Goal: Information Seeking & Learning: Learn about a topic

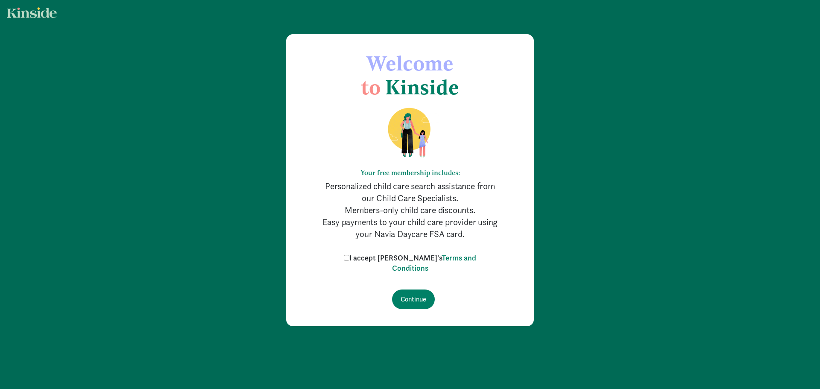
click at [349, 258] on input "I accept [PERSON_NAME]'s Terms and Conditions" at bounding box center [347, 258] width 6 height 6
checkbox input "true"
click at [415, 299] on input "Continue" at bounding box center [413, 299] width 43 height 20
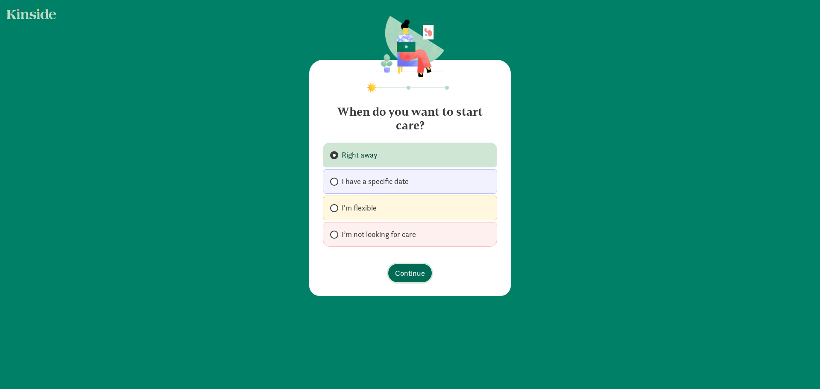
click at [408, 278] on span "Continue" at bounding box center [410, 273] width 30 height 12
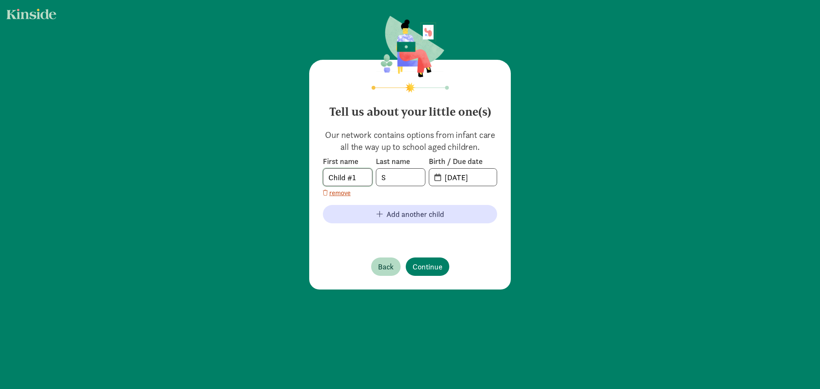
drag, startPoint x: 359, startPoint y: 179, endPoint x: 281, endPoint y: 179, distance: 77.7
click at [281, 179] on div "Tell us about your little one(s) Our network contains options from infant care …" at bounding box center [410, 153] width 820 height 306
type input "V"
click at [392, 179] on input "S" at bounding box center [400, 177] width 49 height 17
type input "SS"
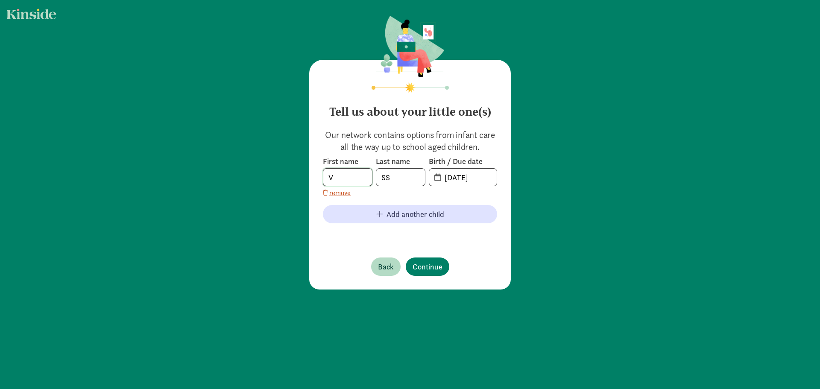
click at [349, 181] on input "V" at bounding box center [347, 177] width 49 height 17
type input "Vedaant"
click at [451, 177] on input "08-18-2025" at bounding box center [467, 177] width 57 height 17
click at [489, 177] on input "08-18-2025" at bounding box center [467, 177] width 57 height 17
click at [452, 175] on input "08-18-2023" at bounding box center [467, 177] width 57 height 17
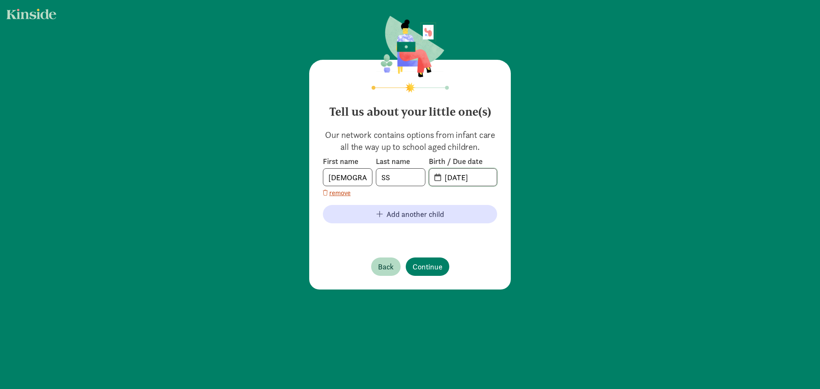
click at [469, 179] on input "09-18-2023" at bounding box center [467, 177] width 57 height 17
click at [461, 178] on input "09-18-2023" at bounding box center [467, 177] width 57 height 17
type input "09-28-2023"
click at [478, 212] on span "Add another child" at bounding box center [410, 214] width 161 height 12
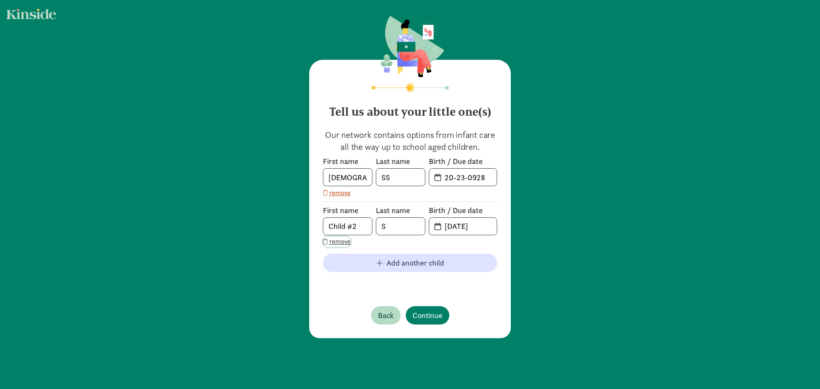
click at [329, 239] on span "remove" at bounding box center [339, 241] width 21 height 10
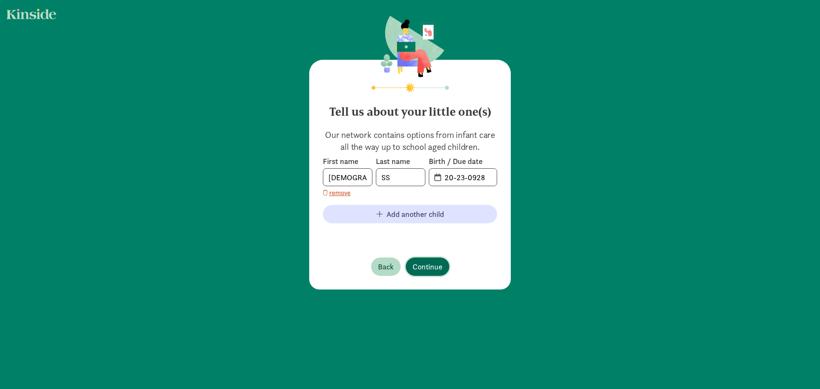
click at [437, 266] on span "Continue" at bounding box center [427, 267] width 30 height 12
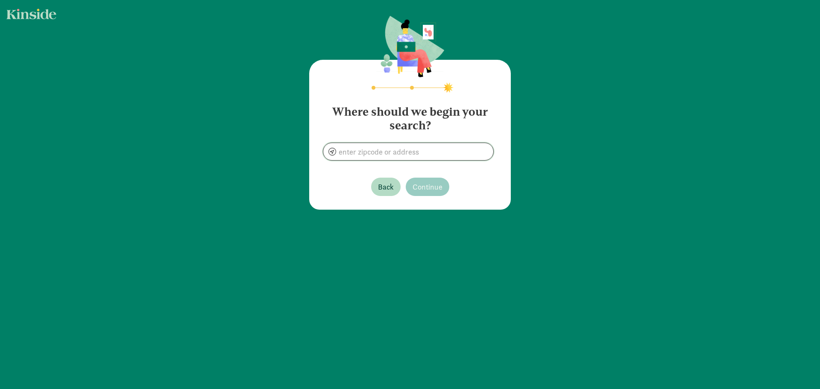
click at [414, 150] on input at bounding box center [408, 151] width 170 height 17
type input "Westford, MA 01886, USA"
click at [422, 187] on span "Continue" at bounding box center [427, 187] width 30 height 12
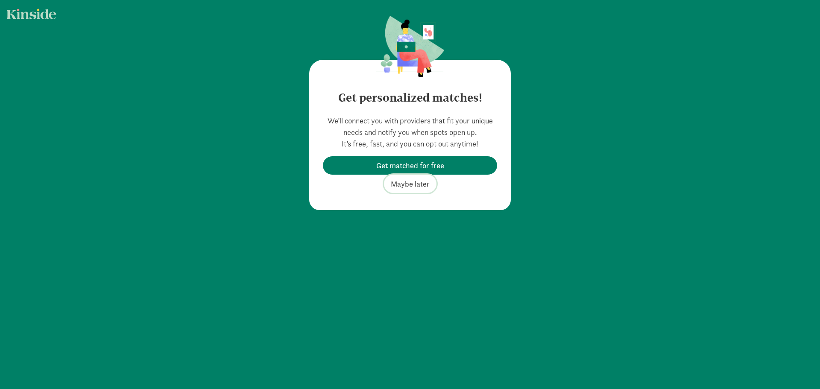
click at [406, 185] on span "Maybe later" at bounding box center [410, 184] width 39 height 12
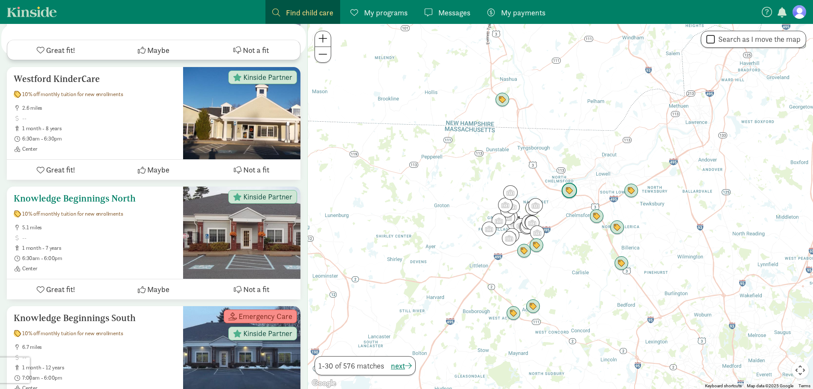
scroll to position [299, 0]
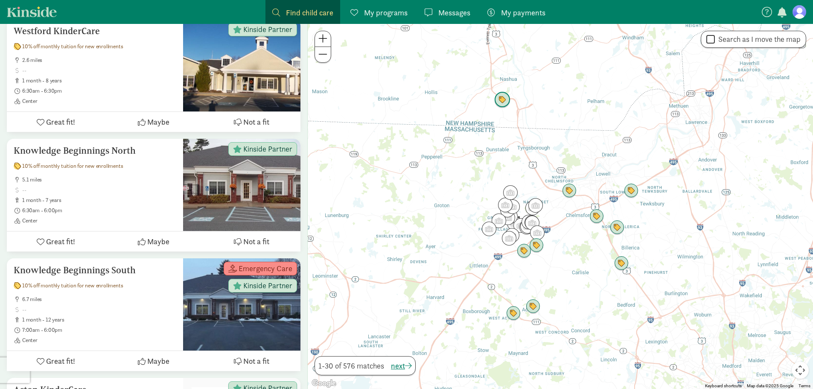
click at [500, 101] on img "Click to see details" at bounding box center [502, 99] width 23 height 23
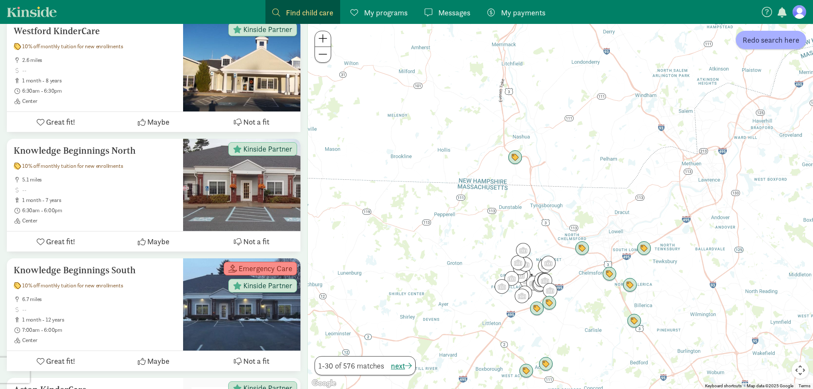
drag, startPoint x: 552, startPoint y: 256, endPoint x: 557, endPoint y: 189, distance: 66.8
click at [557, 189] on div at bounding box center [560, 206] width 505 height 365
click at [522, 247] on img "Click to see details" at bounding box center [523, 250] width 23 height 23
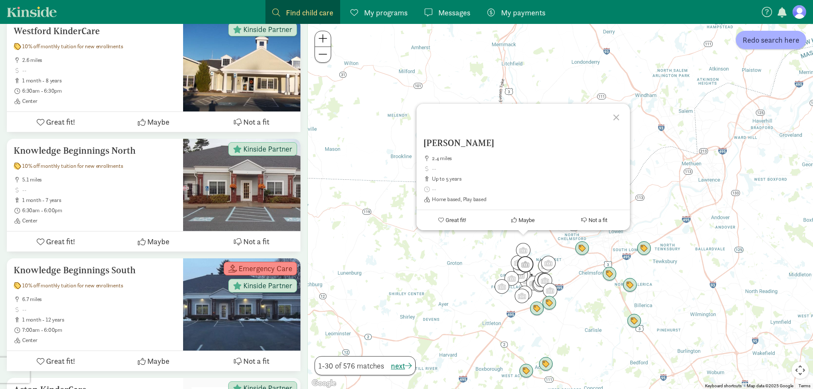
click at [523, 258] on img "Click to see details" at bounding box center [525, 264] width 23 height 23
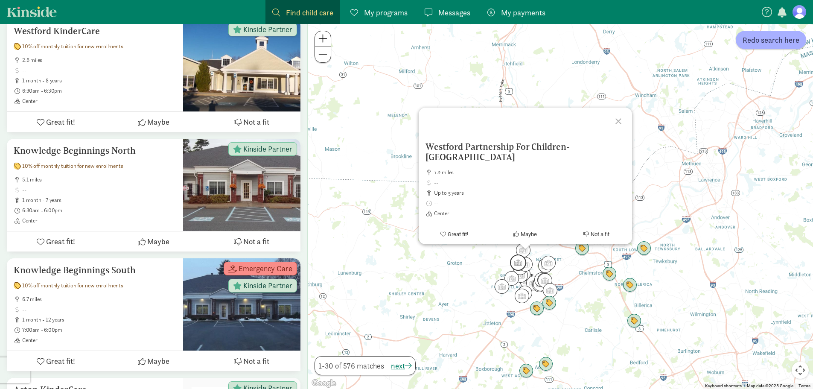
click at [512, 262] on img "Click to see details" at bounding box center [518, 262] width 23 height 23
click at [547, 264] on img "Click to see details" at bounding box center [548, 262] width 23 height 23
click at [438, 260] on div "To navigate, press the arrow keys. Westford Partnership For Children- Nabnasset…" at bounding box center [560, 206] width 505 height 365
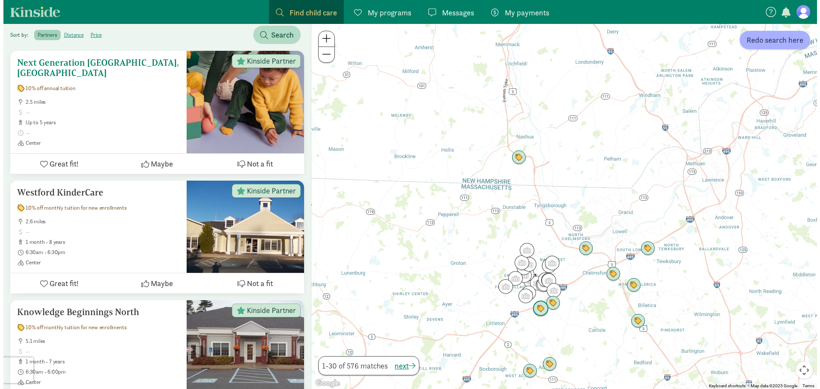
scroll to position [0, 0]
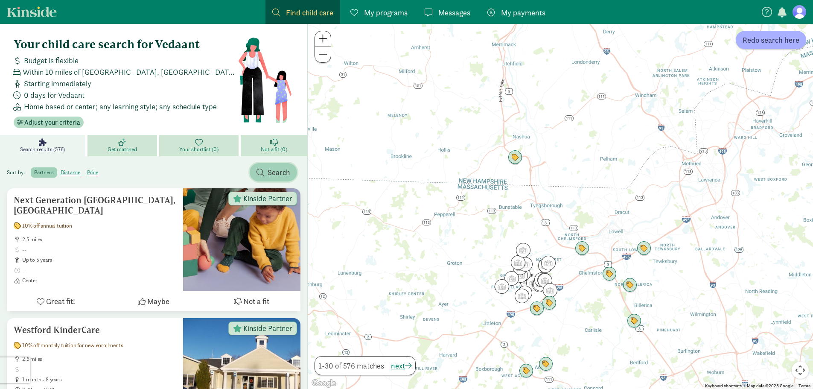
click at [257, 172] on span "button" at bounding box center [261, 173] width 8 height 8
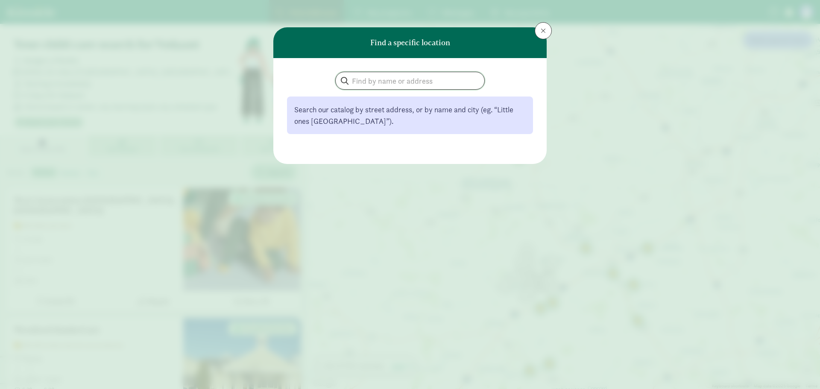
click at [381, 83] on input "search" at bounding box center [410, 80] width 149 height 17
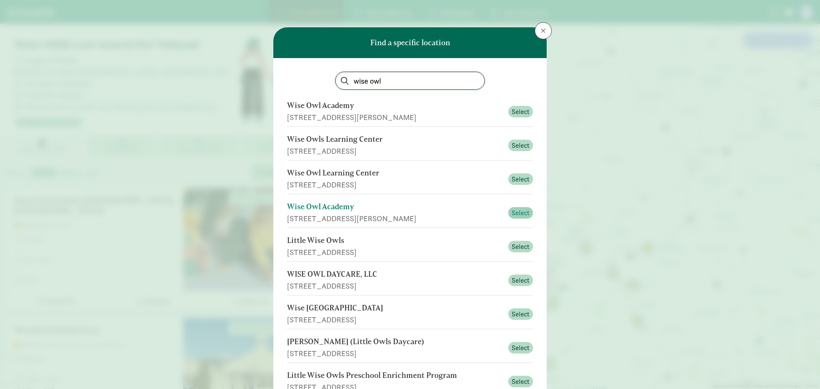
type input "wise owl"
click at [516, 214] on span "Select" at bounding box center [520, 213] width 18 height 10
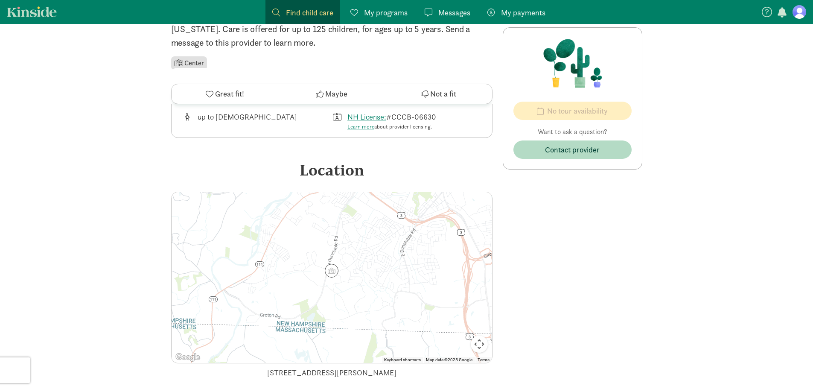
scroll to position [98, 0]
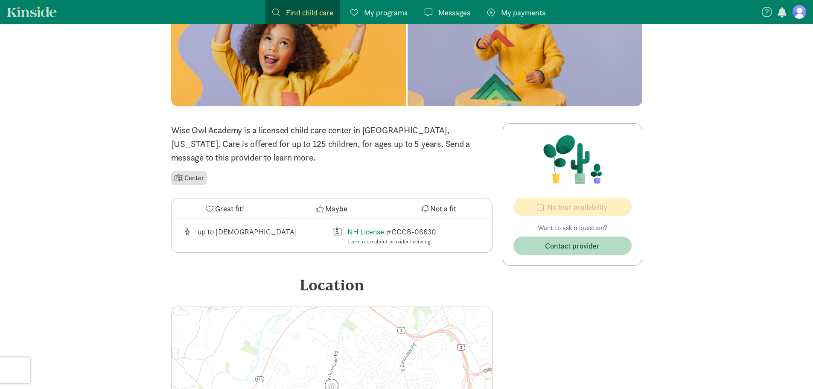
drag, startPoint x: 231, startPoint y: 230, endPoint x: 308, endPoint y: 230, distance: 76.4
click at [307, 230] on div "up to [DEMOGRAPHIC_DATA]" at bounding box center [257, 236] width 150 height 20
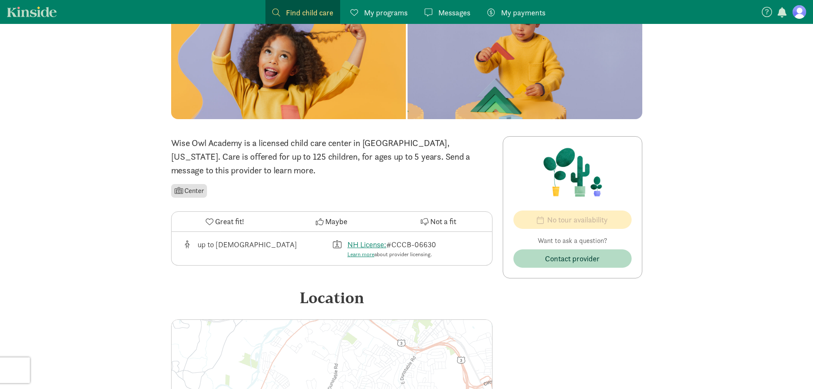
scroll to position [85, 0]
click at [207, 219] on icon at bounding box center [210, 221] width 8 height 8
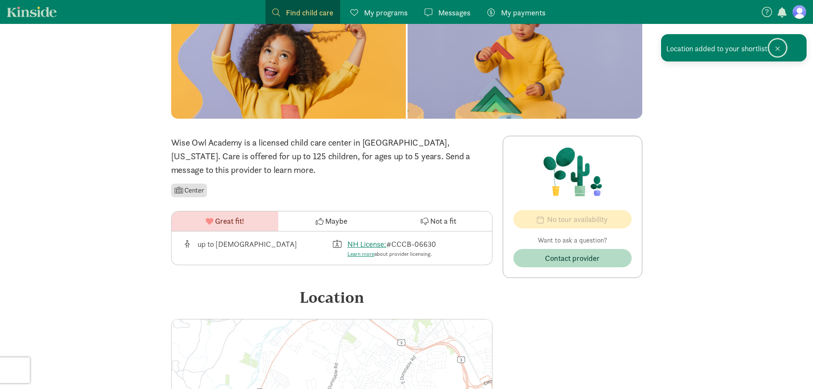
click at [780, 47] on button at bounding box center [777, 47] width 17 height 17
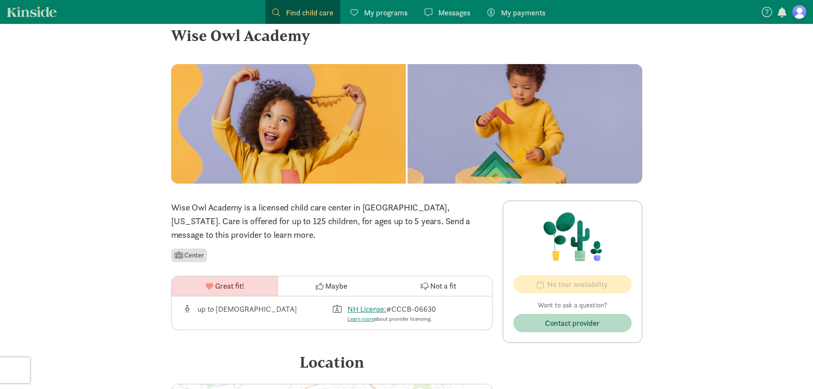
scroll to position [0, 0]
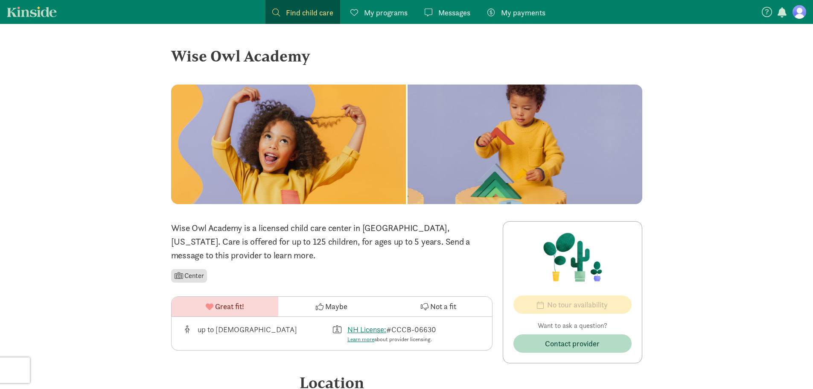
click at [36, 12] on link "Kinside" at bounding box center [32, 11] width 50 height 11
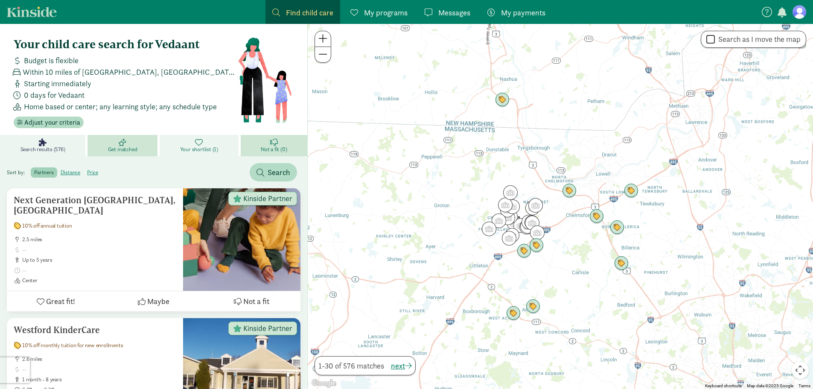
click at [207, 146] on span "Your shortlist (1)" at bounding box center [199, 149] width 38 height 7
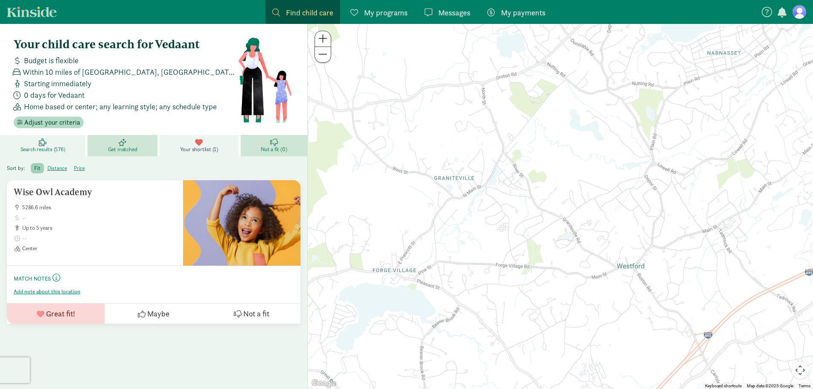
click at [50, 144] on link "Search results (576)" at bounding box center [44, 145] width 88 height 21
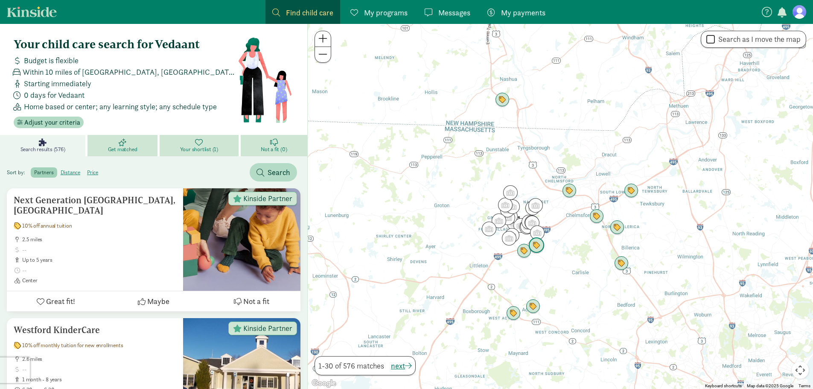
click at [533, 246] on img "Click to see details" at bounding box center [536, 245] width 23 height 23
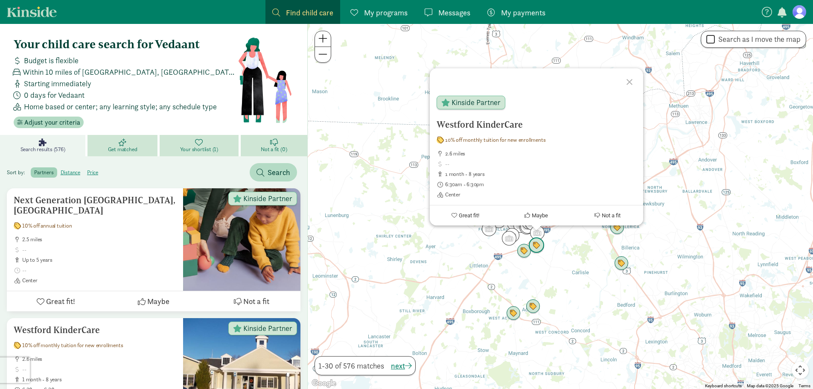
click at [528, 254] on img "Click to see details" at bounding box center [536, 245] width 23 height 23
click at [526, 248] on img "Click to see details" at bounding box center [536, 245] width 23 height 23
click at [524, 249] on img "Click to see details" at bounding box center [524, 250] width 23 height 23
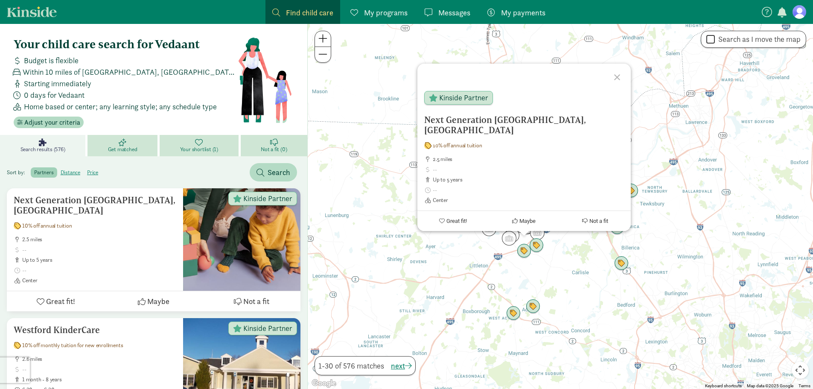
click at [582, 268] on div "To navigate, press the arrow keys. Next Generation Children's Center, Westford …" at bounding box center [560, 206] width 505 height 365
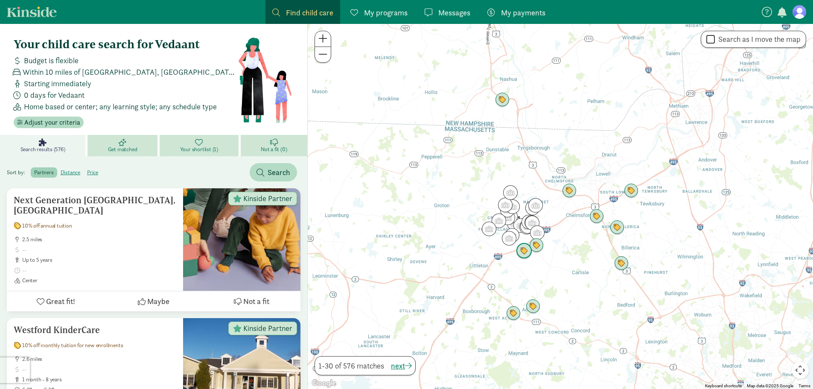
click at [528, 250] on img "Click to see details" at bounding box center [524, 250] width 23 height 23
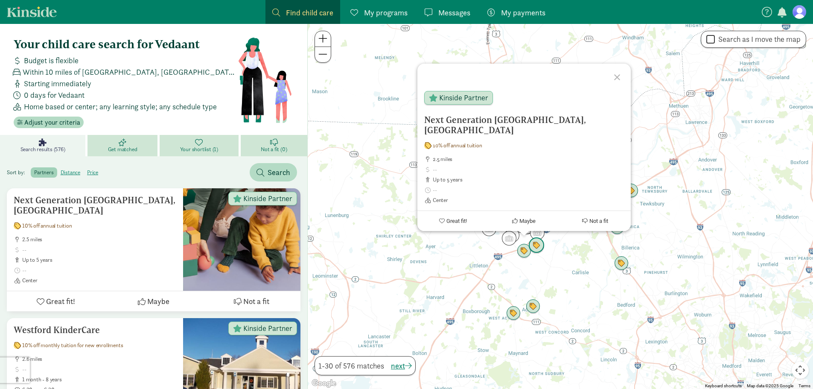
click at [553, 252] on div "Next Generation Children's Center, Westford 10% off annual tuition 2.5 miles up…" at bounding box center [560, 206] width 505 height 365
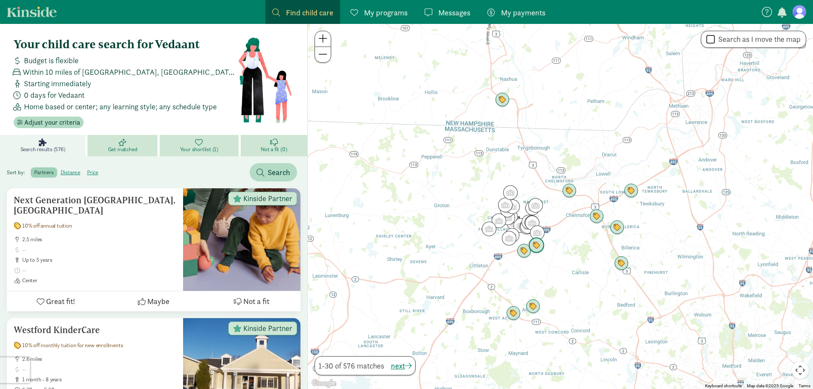
click at [536, 251] on img "Click to see details" at bounding box center [536, 245] width 23 height 23
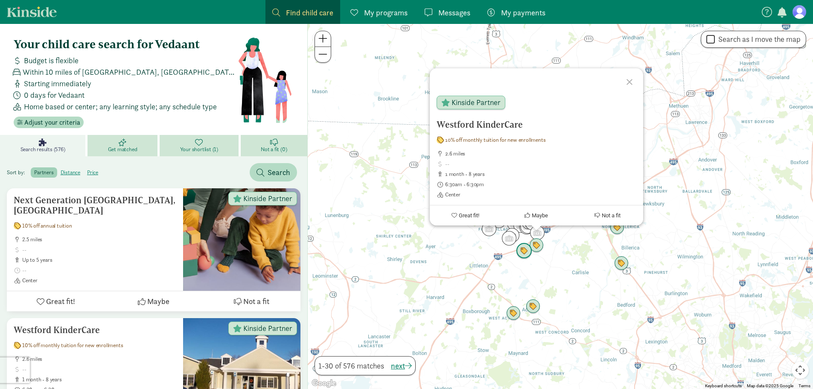
click at [528, 248] on img "Click to see details" at bounding box center [524, 250] width 23 height 23
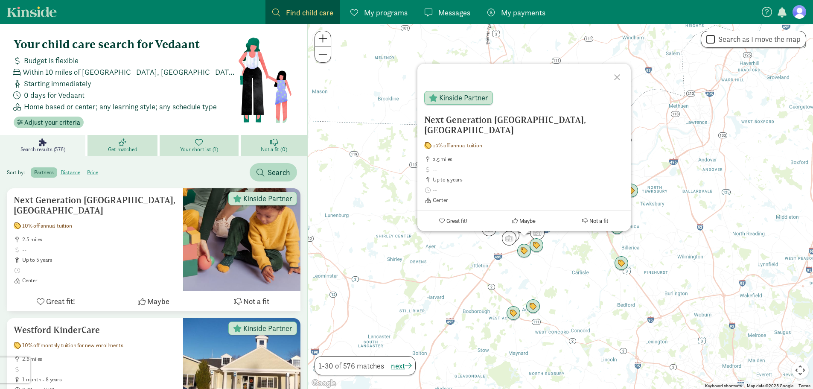
click at [560, 251] on div "To navigate, press the arrow keys. Next Generation Children's Center, Westford …" at bounding box center [560, 206] width 505 height 365
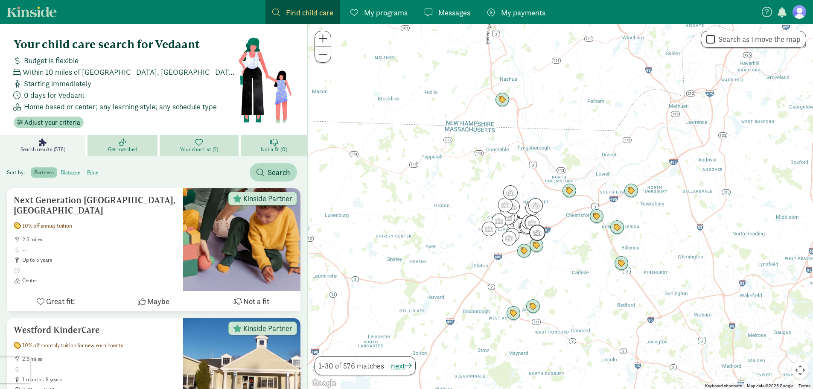
click at [536, 228] on img "Click to see details" at bounding box center [537, 232] width 23 height 23
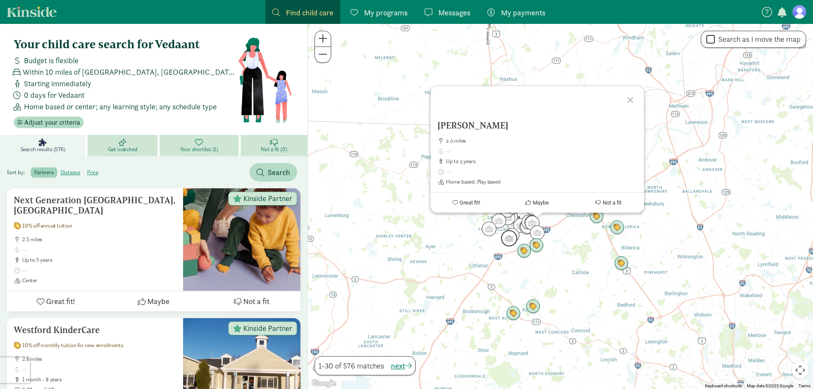
click at [514, 232] on img "Click to see details" at bounding box center [509, 238] width 23 height 23
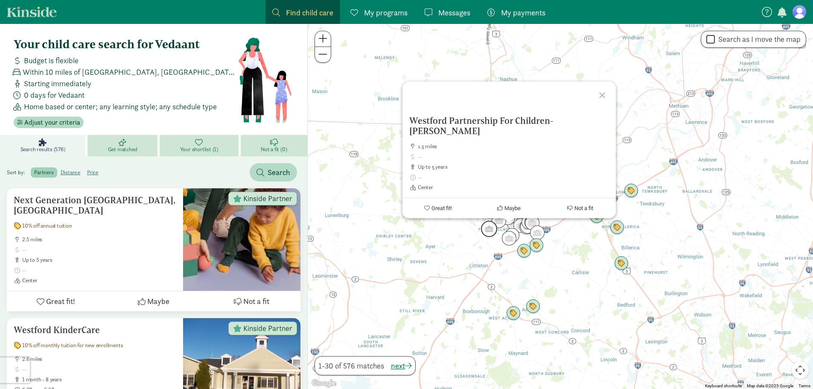
click at [497, 230] on img "Click to see details" at bounding box center [489, 228] width 23 height 23
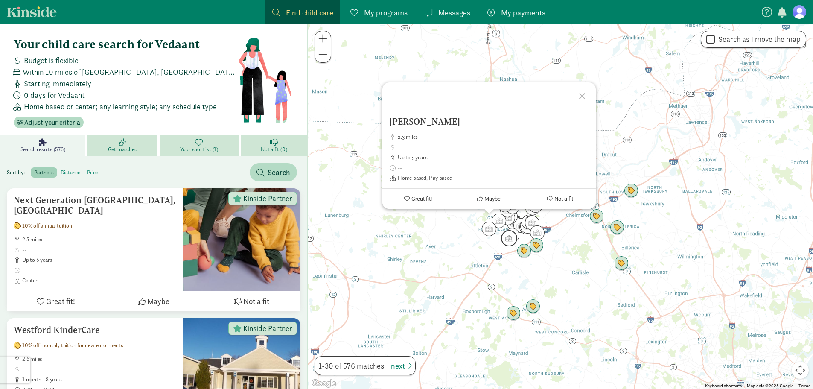
click at [511, 229] on img "Click to see details" at bounding box center [509, 238] width 23 height 23
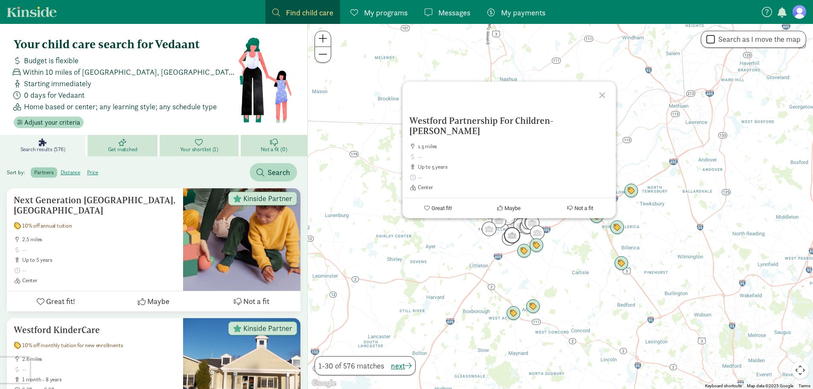
click at [517, 225] on img "Click to see details" at bounding box center [512, 235] width 23 height 23
click at [528, 222] on img "Click to see details" at bounding box center [528, 221] width 23 height 23
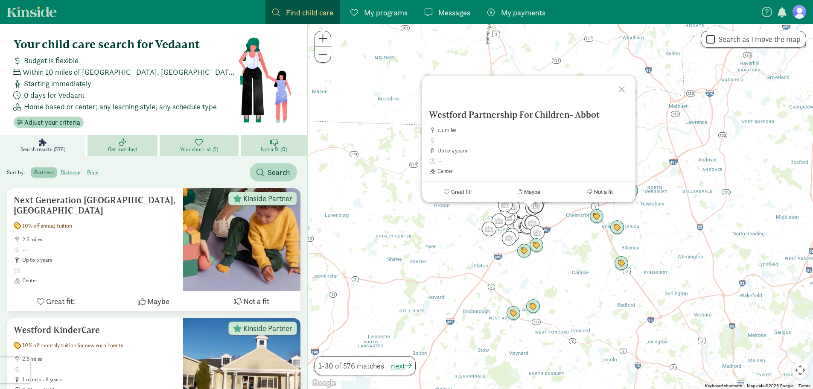
click at [538, 208] on img "Click to see details" at bounding box center [535, 205] width 23 height 23
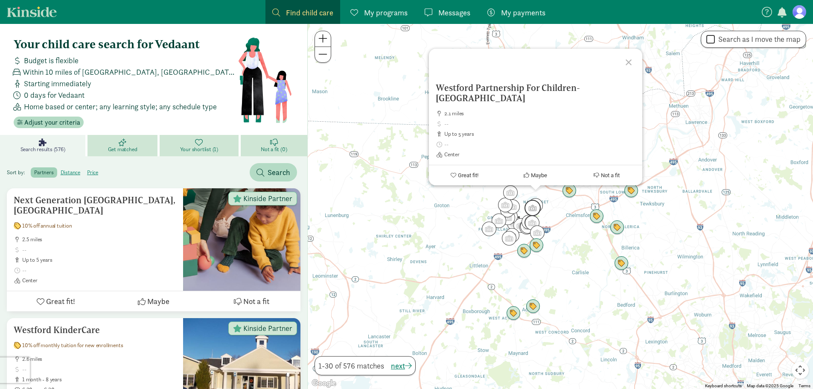
click at [523, 210] on img "Click to see details" at bounding box center [532, 207] width 23 height 23
click at [505, 220] on img "Click to see details" at bounding box center [498, 220] width 23 height 23
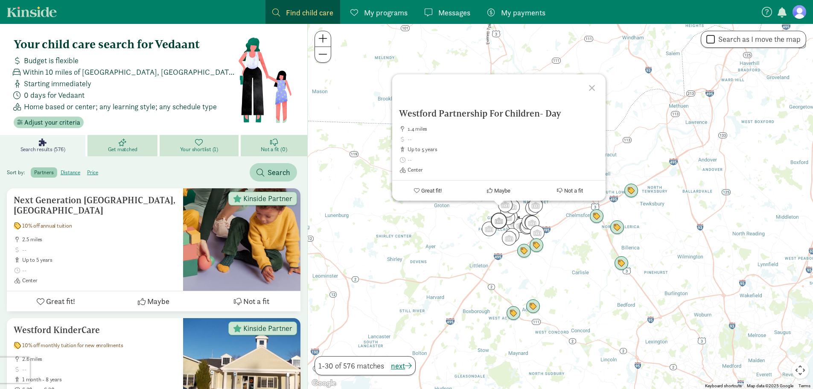
click at [508, 218] on img "Click to see details" at bounding box center [498, 220] width 23 height 23
click at [508, 216] on img "Click to see details" at bounding box center [498, 220] width 23 height 23
click at [513, 219] on img "Click to see details" at bounding box center [507, 209] width 23 height 23
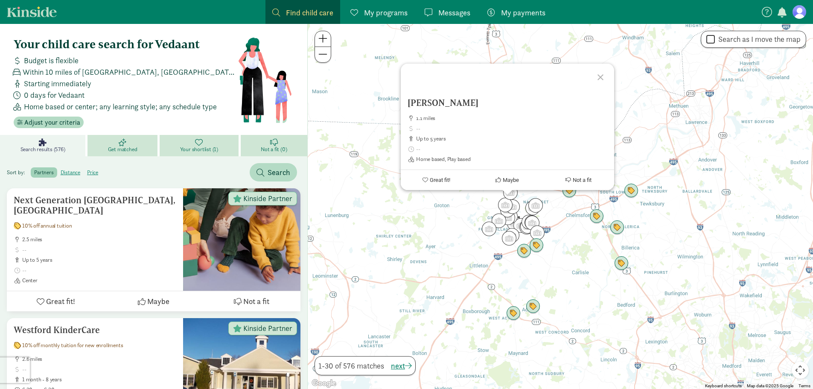
click at [581, 263] on div "To navigate, press the arrow keys. Kitner, Tracy 1.1 miles up to 5 years Home b…" at bounding box center [560, 206] width 505 height 365
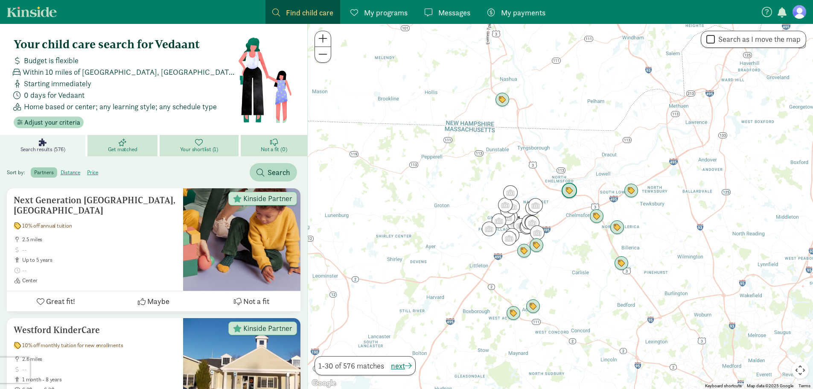
click at [569, 193] on img "Click to see details" at bounding box center [569, 190] width 23 height 23
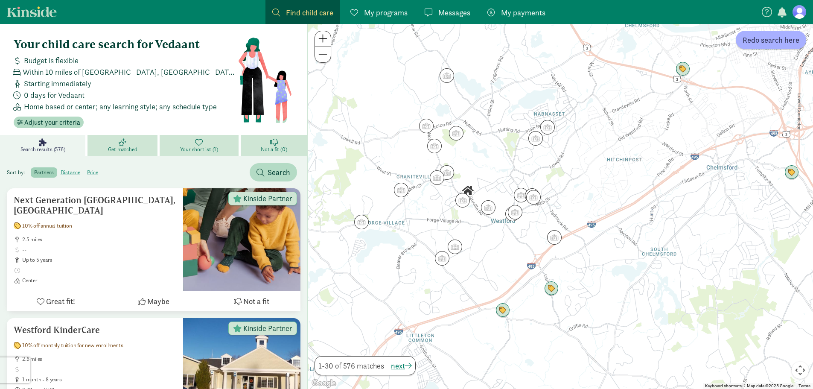
drag, startPoint x: 500, startPoint y: 146, endPoint x: 607, endPoint y: 201, distance: 120.3
click at [607, 201] on div at bounding box center [560, 206] width 505 height 365
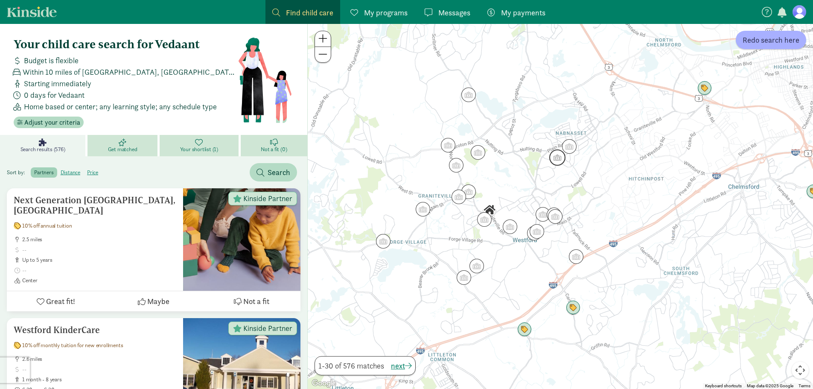
click at [554, 162] on img "Click to see details" at bounding box center [557, 157] width 23 height 23
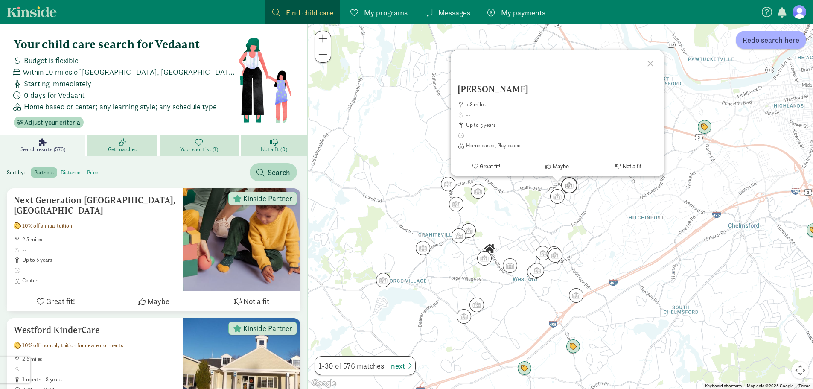
click at [576, 184] on img "Click to see details" at bounding box center [569, 185] width 23 height 23
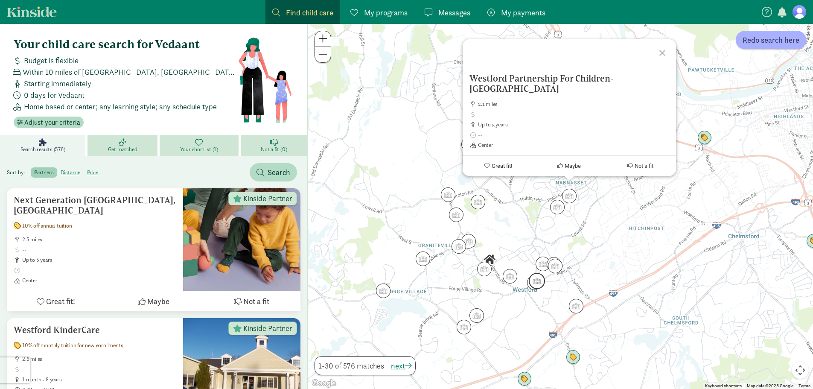
click at [542, 286] on img "Click to see details" at bounding box center [536, 280] width 23 height 23
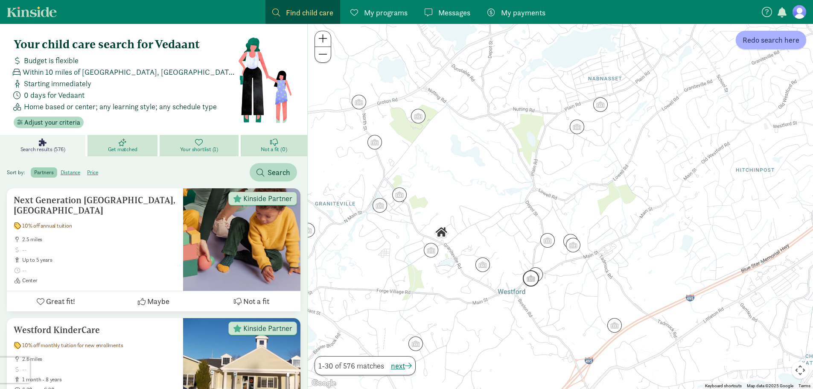
click at [536, 272] on img "Click to see details" at bounding box center [530, 278] width 23 height 23
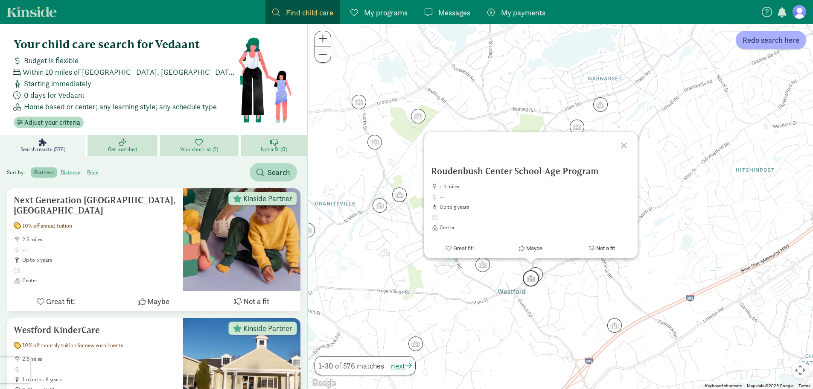
click at [528, 278] on img "Click to see details" at bounding box center [530, 278] width 23 height 23
click at [536, 277] on img "Click to see details" at bounding box center [530, 278] width 23 height 23
click at [537, 274] on img "Click to see details" at bounding box center [530, 278] width 23 height 23
click at [483, 263] on img "Click to see details" at bounding box center [482, 264] width 23 height 23
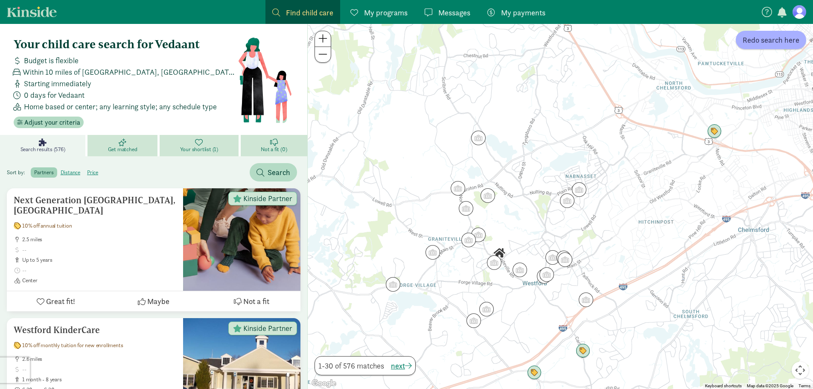
drag, startPoint x: 429, startPoint y: 212, endPoint x: 526, endPoint y: 225, distance: 97.4
click at [526, 225] on div at bounding box center [560, 206] width 505 height 365
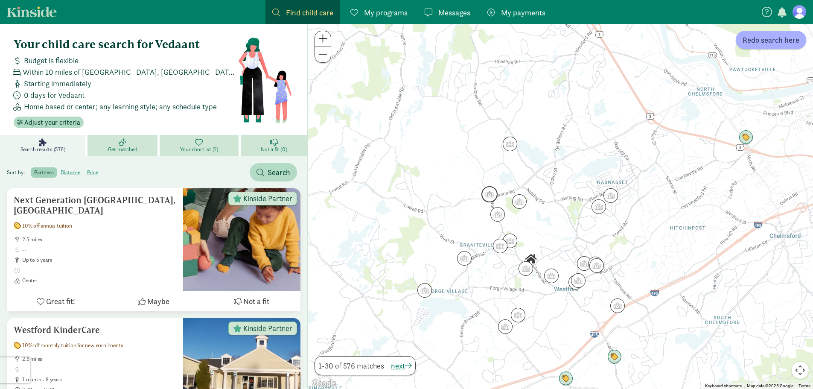
click at [494, 192] on img "Click to see details" at bounding box center [489, 194] width 23 height 23
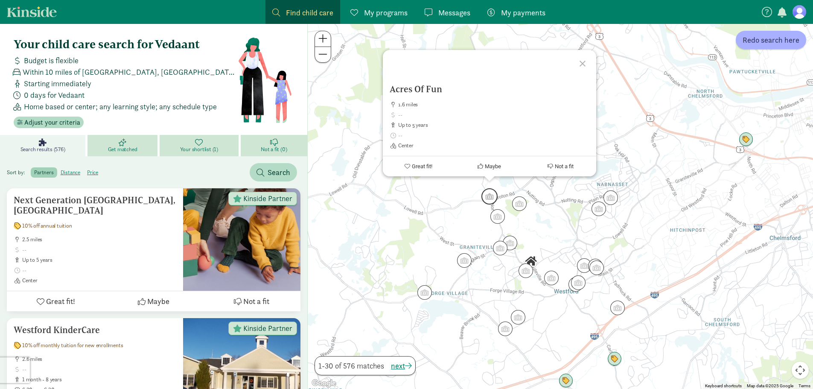
click at [491, 204] on img "Click to see details" at bounding box center [489, 196] width 23 height 23
click at [499, 214] on img "Click to see details" at bounding box center [497, 216] width 23 height 23
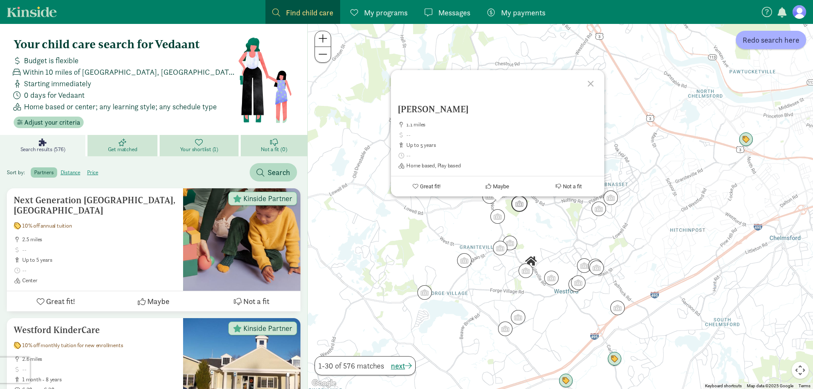
click at [512, 205] on img "Click to see details" at bounding box center [519, 203] width 23 height 23
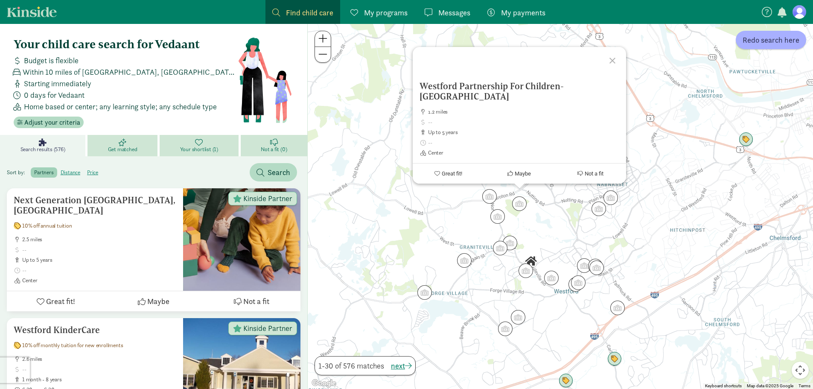
click at [559, 209] on div "To navigate, press the arrow keys. Westford Partnership For Children- Stony Bro…" at bounding box center [560, 206] width 505 height 365
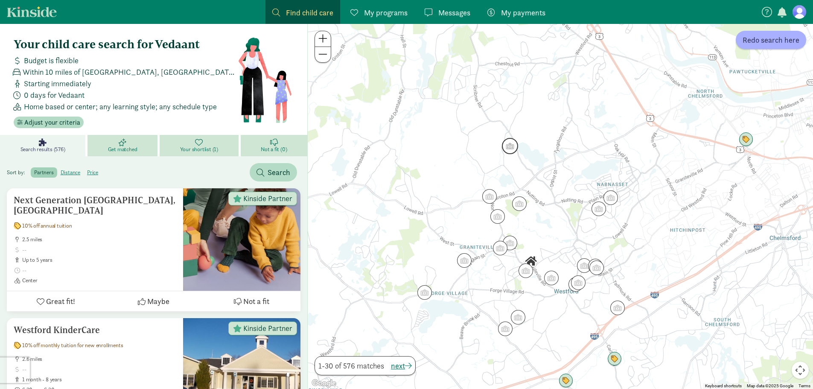
click at [509, 140] on img "Click to see details" at bounding box center [510, 145] width 23 height 23
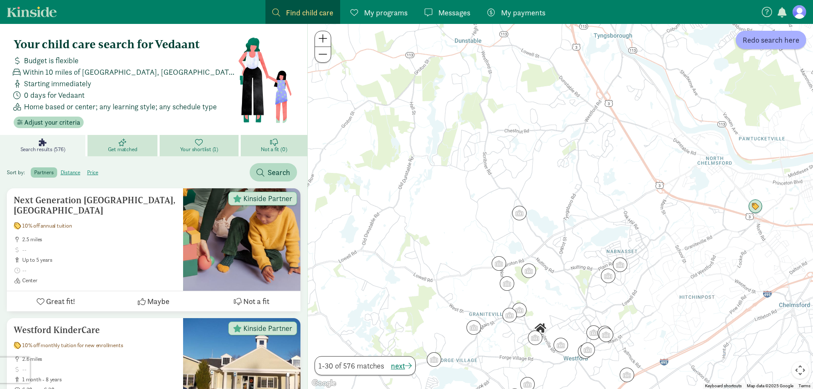
drag, startPoint x: 482, startPoint y: 219, endPoint x: 493, endPoint y: 234, distance: 18.5
click at [493, 235] on div "To navigate, press the arrow keys." at bounding box center [560, 206] width 505 height 365
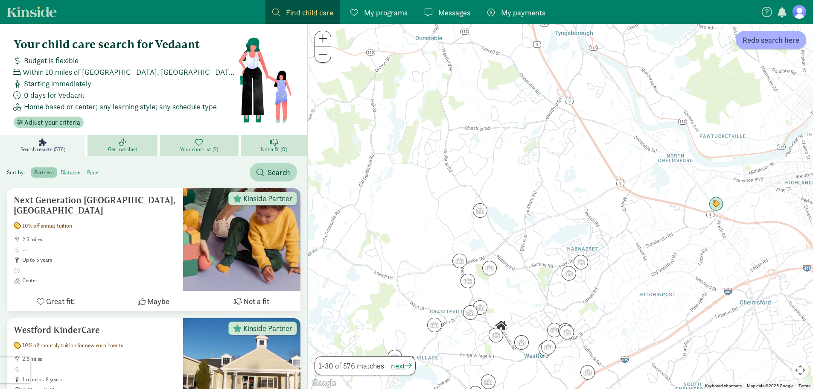
drag, startPoint x: 583, startPoint y: 206, endPoint x: 530, endPoint y: 210, distance: 53.1
click at [530, 210] on div at bounding box center [560, 206] width 505 height 365
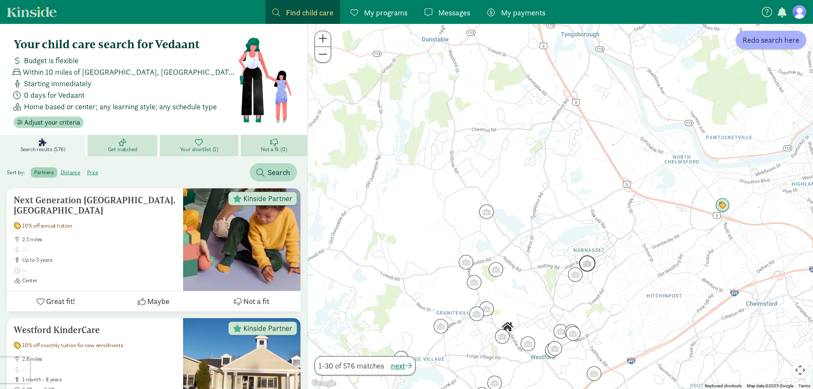
click at [585, 263] on img "Click to see details" at bounding box center [587, 263] width 23 height 23
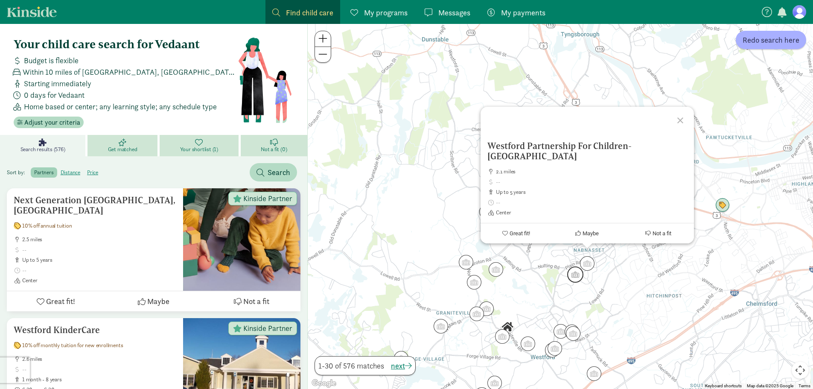
click at [574, 272] on img "Click to see details" at bounding box center [575, 274] width 23 height 23
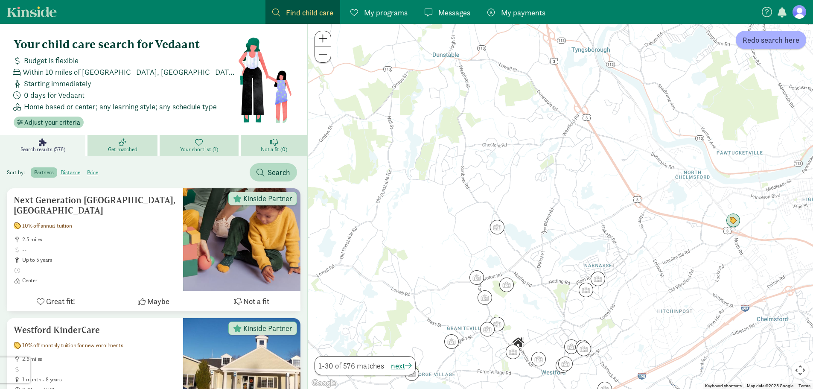
drag, startPoint x: 529, startPoint y: 277, endPoint x: 540, endPoint y: 293, distance: 19.7
click at [540, 293] on div "To navigate, press the arrow keys." at bounding box center [560, 206] width 505 height 365
click at [508, 287] on img "Click to see details" at bounding box center [507, 286] width 23 height 23
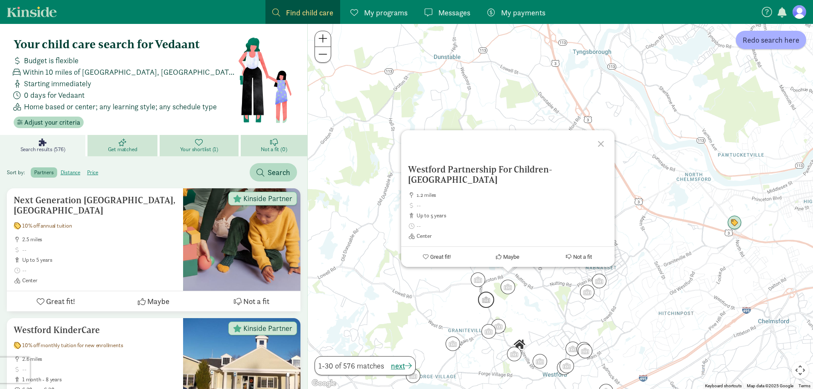
click at [480, 298] on img "Click to see details" at bounding box center [486, 299] width 23 height 23
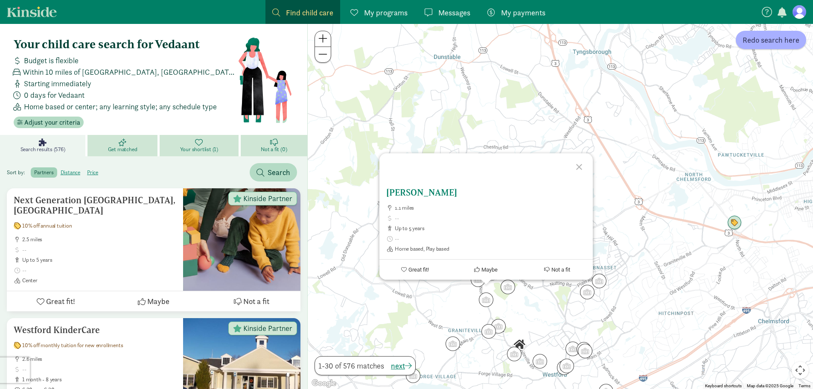
click at [476, 271] on icon at bounding box center [477, 270] width 6 height 6
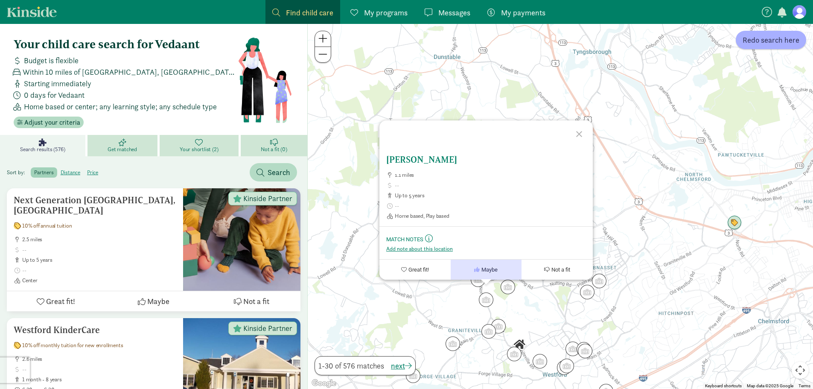
click at [476, 279] on button "Maybe" at bounding box center [486, 270] width 71 height 20
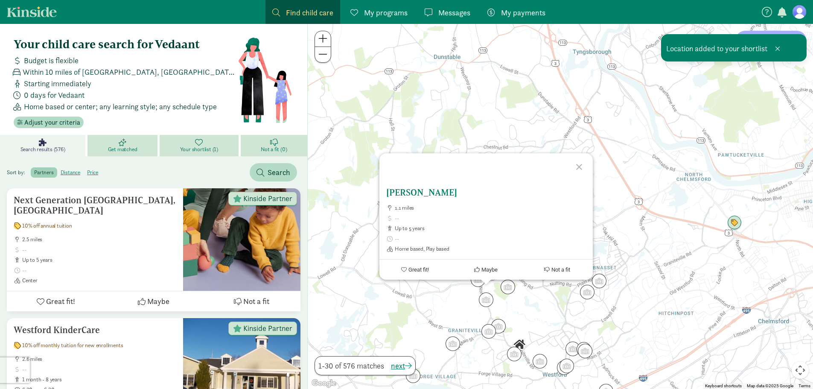
click at [476, 279] on button "Maybe" at bounding box center [486, 270] width 71 height 20
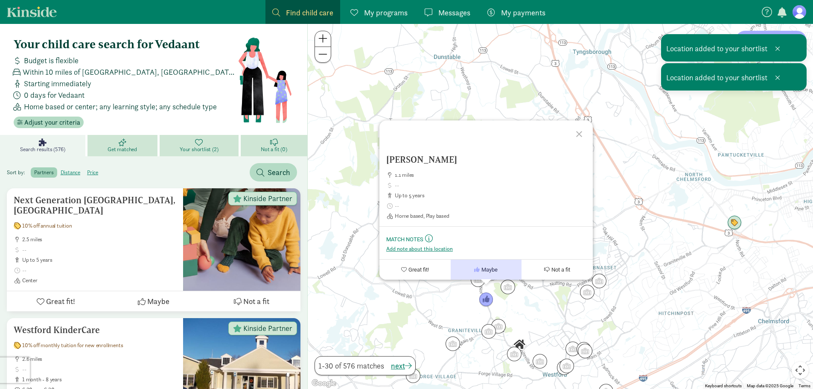
click at [438, 301] on div "Kitner, Tracy 1.1 miles up to 5 years Home based, Play based Match Notes This i…" at bounding box center [560, 206] width 505 height 365
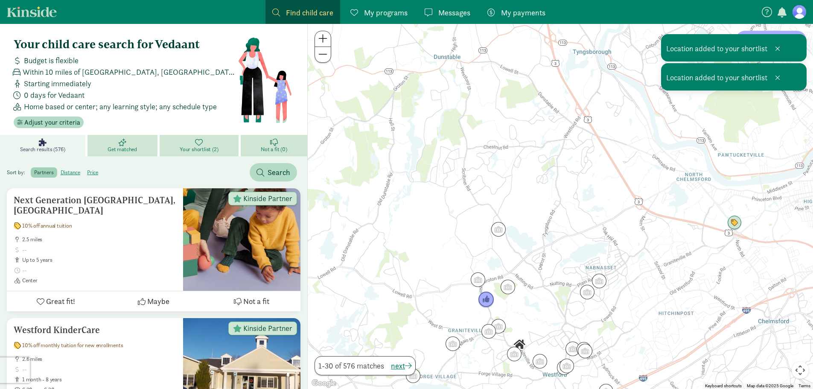
click at [485, 306] on img "Click to see details" at bounding box center [486, 299] width 23 height 23
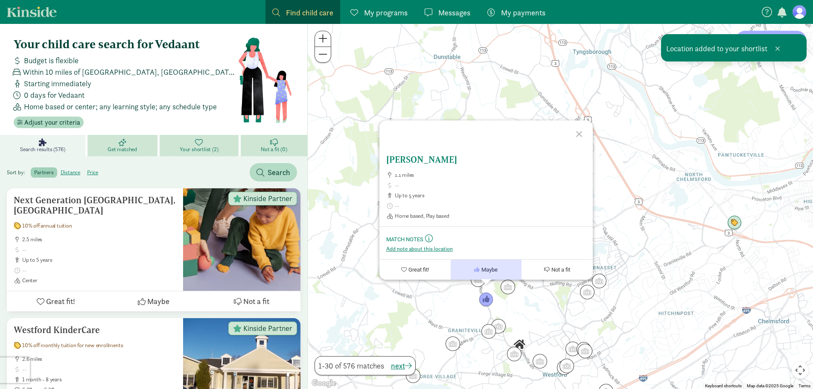
click at [544, 270] on icon at bounding box center [547, 270] width 6 height 6
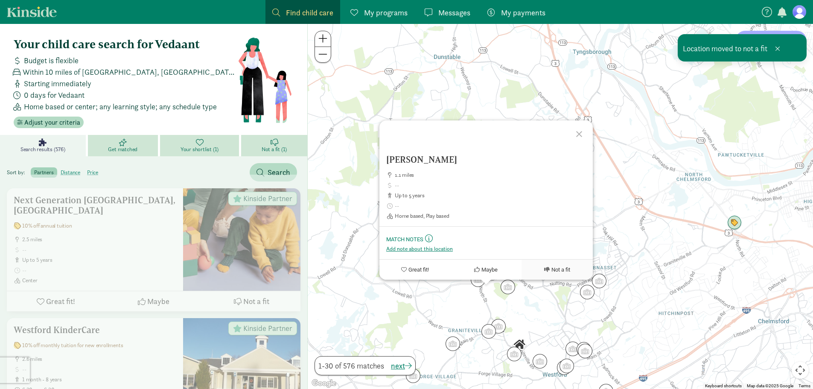
click at [422, 302] on div "Kitner, Tracy 1.1 miles up to 5 years Home based, Play based Match Notes This i…" at bounding box center [560, 206] width 505 height 365
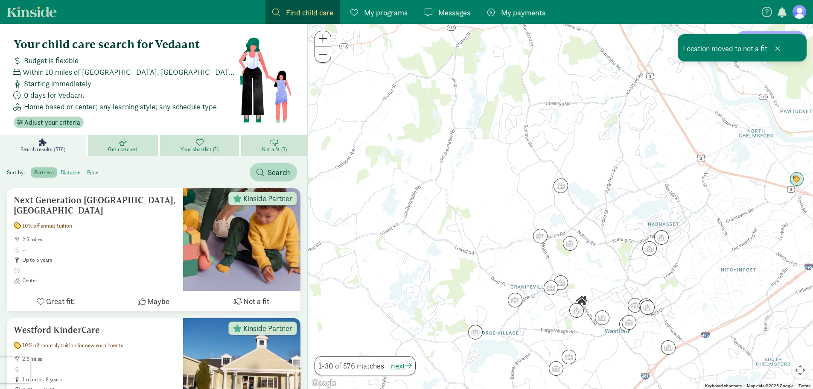
drag, startPoint x: 441, startPoint y: 311, endPoint x: 515, endPoint y: 270, distance: 84.8
click at [508, 263] on div at bounding box center [560, 206] width 505 height 365
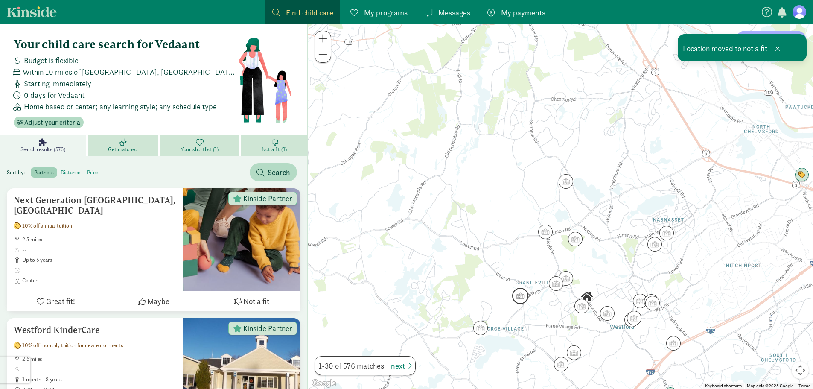
click at [522, 298] on img "Click to see details" at bounding box center [520, 295] width 23 height 23
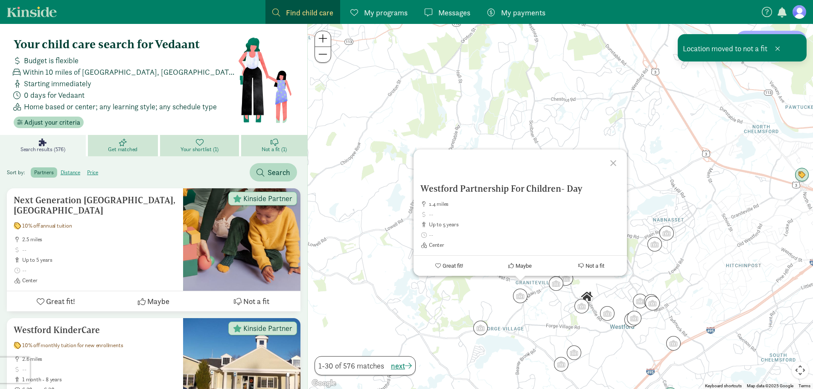
click at [466, 304] on div "Westford Partnership For Children- Day 1.4 miles up to 5 years Center Great fit…" at bounding box center [560, 206] width 505 height 365
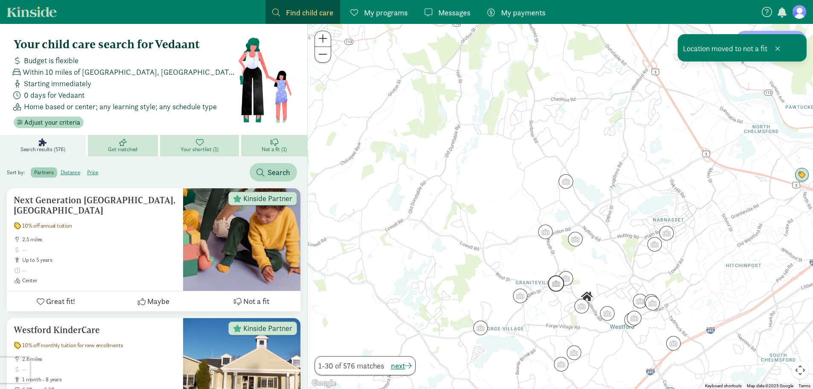
click at [555, 283] on img "Click to see details" at bounding box center [556, 283] width 23 height 23
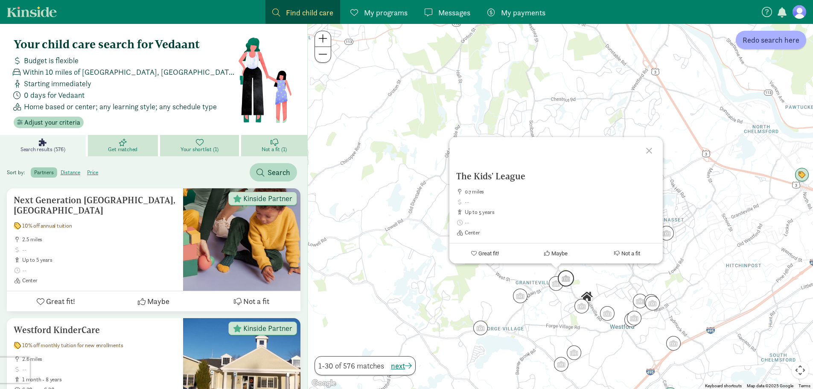
click at [570, 279] on img "Click to see details" at bounding box center [565, 278] width 23 height 23
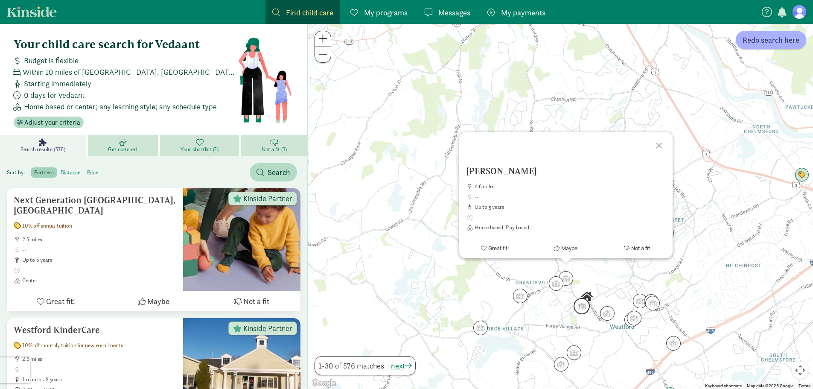
click at [584, 306] on img "Click to see details" at bounding box center [581, 306] width 23 height 23
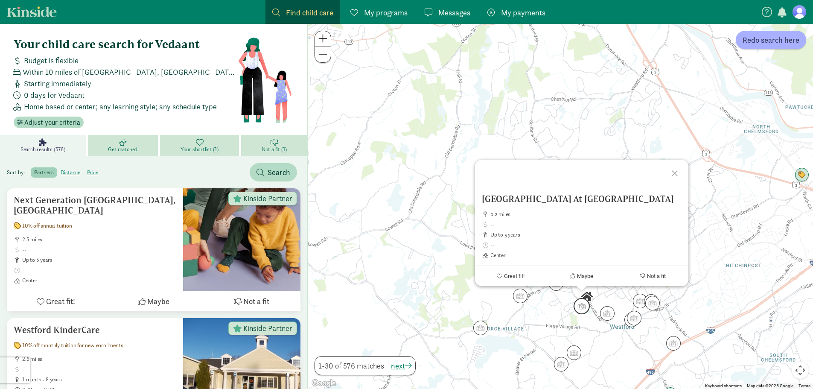
click at [602, 310] on img "Click to see details" at bounding box center [607, 313] width 21 height 21
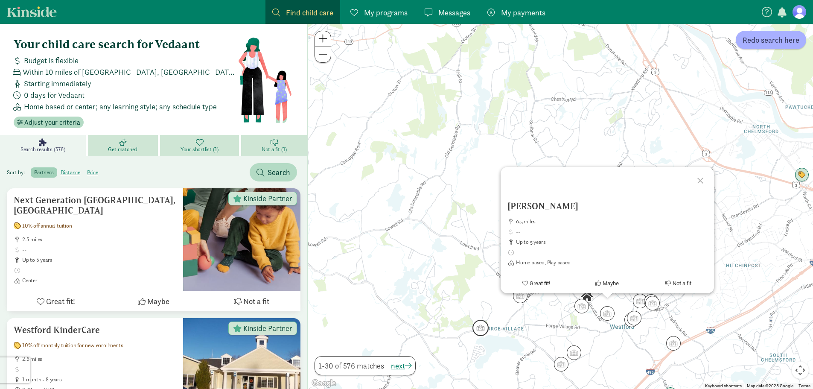
click at [482, 333] on img "Click to see details" at bounding box center [480, 327] width 23 height 23
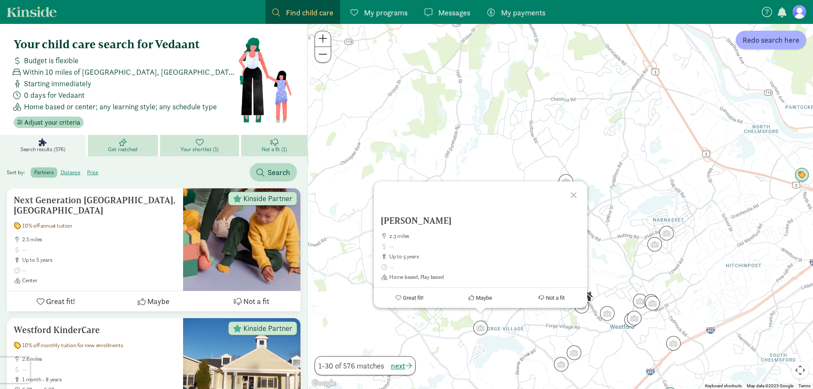
click at [432, 327] on div "To navigate, press the arrow keys. Szidat, Corine 2.3 miles up to 5 years Home …" at bounding box center [560, 206] width 505 height 365
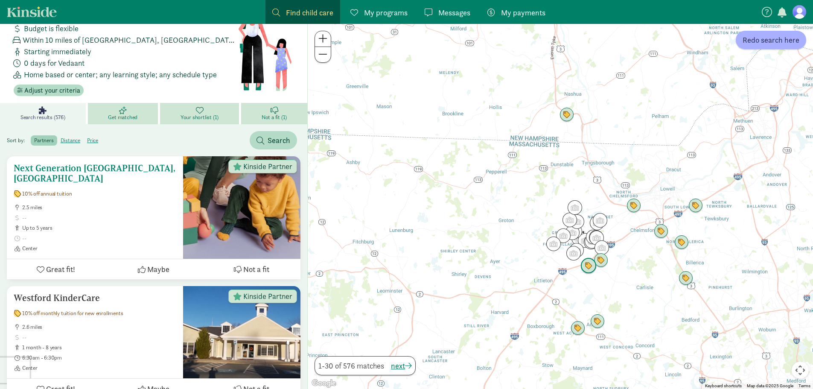
scroll to position [85, 0]
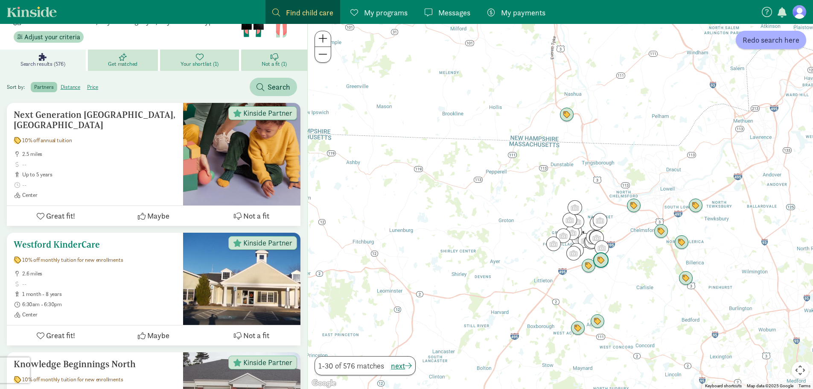
click at [117, 249] on h5 "Westford KinderCare" at bounding box center [95, 244] width 163 height 10
